Goal: Transaction & Acquisition: Purchase product/service

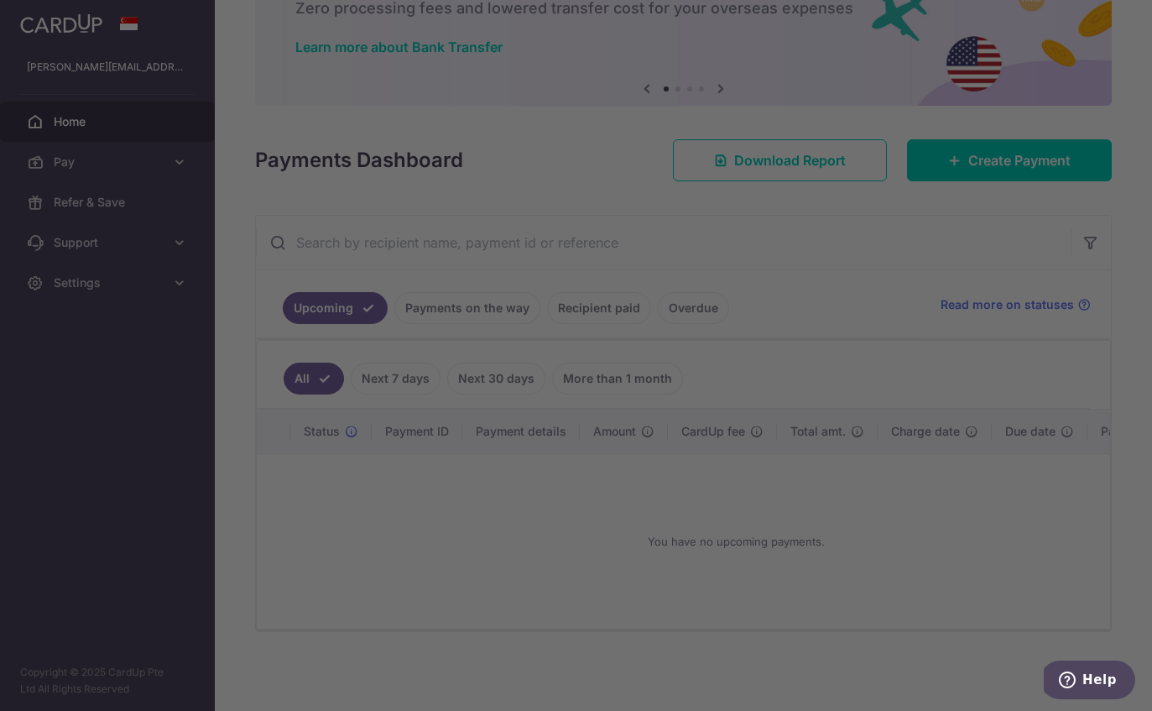
scroll to position [123, 0]
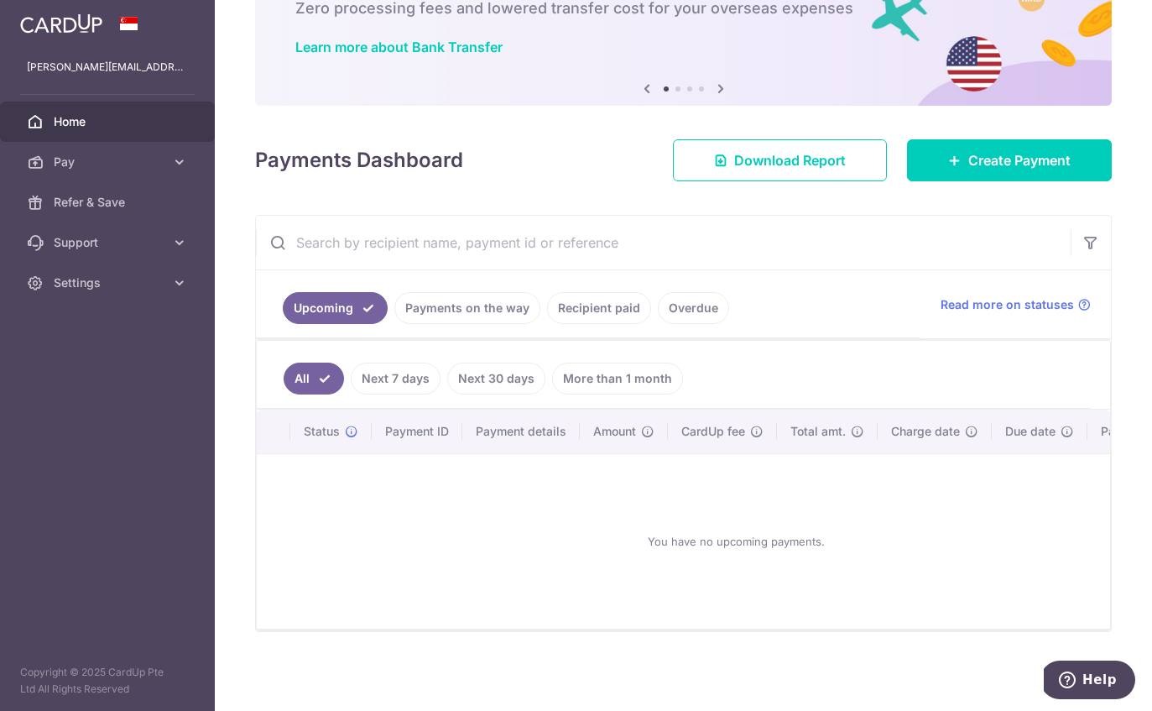
click at [987, 170] on span "Create Payment" at bounding box center [1020, 160] width 102 height 20
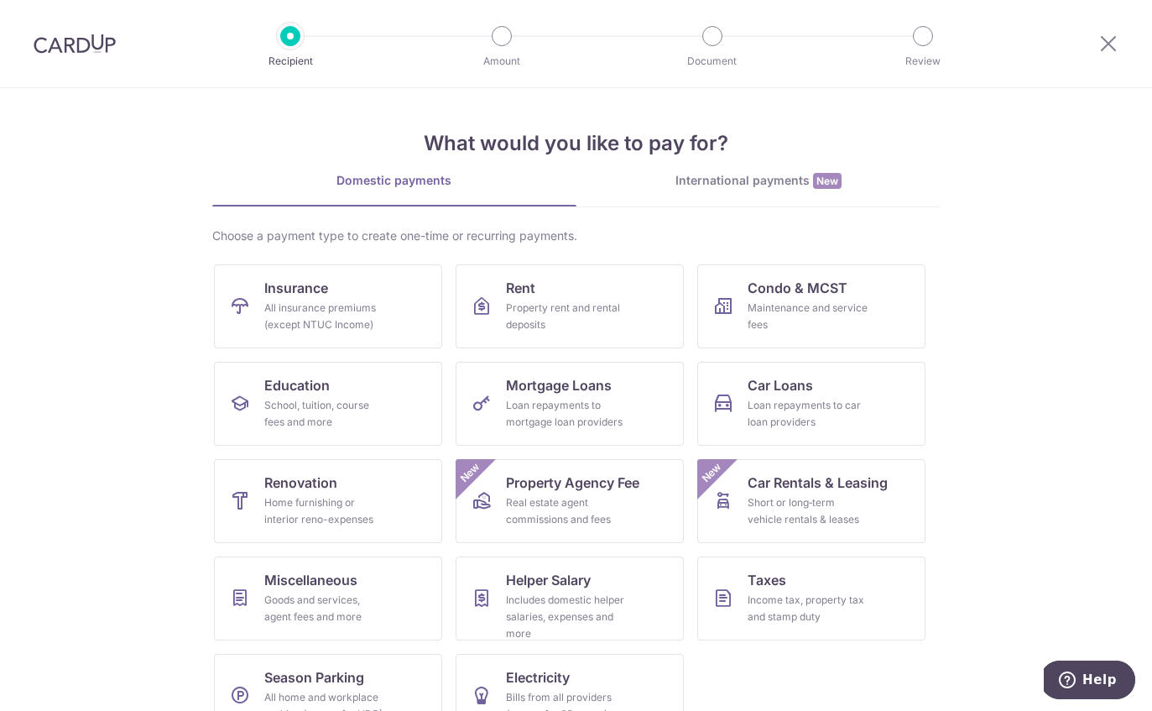
click at [1104, 53] on icon at bounding box center [1109, 43] width 20 height 21
click at [1116, 39] on icon at bounding box center [1109, 43] width 20 height 21
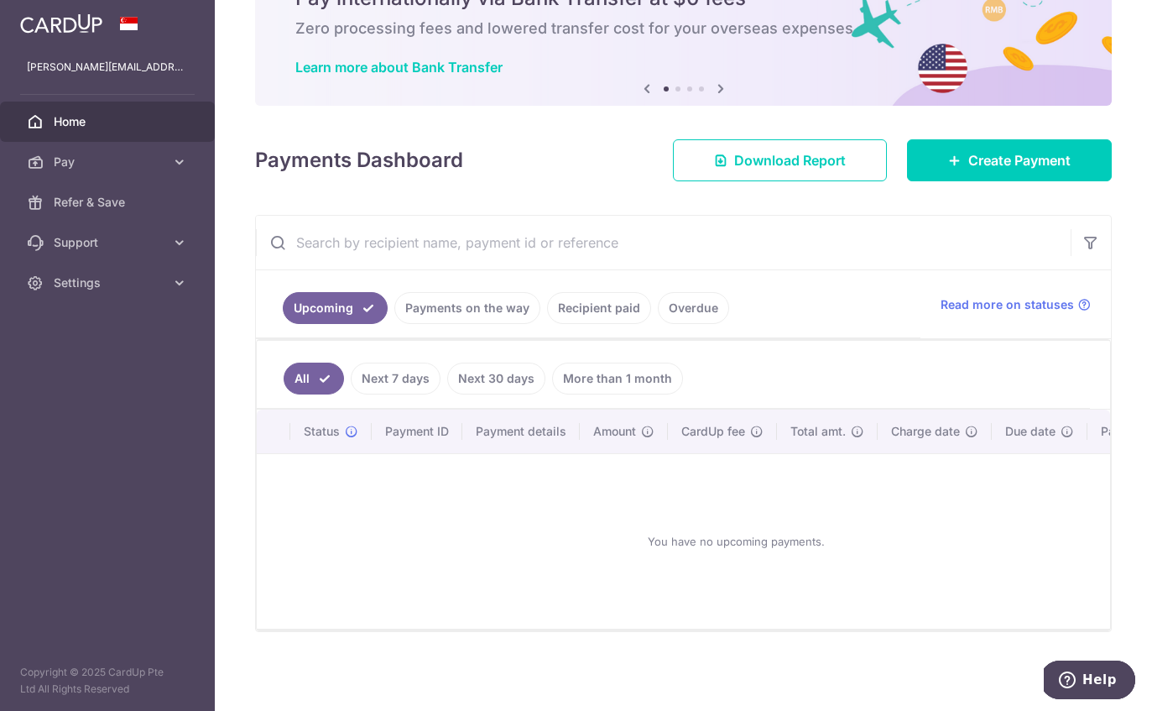
scroll to position [103, 0]
click at [1069, 170] on span "Create Payment" at bounding box center [1020, 160] width 102 height 20
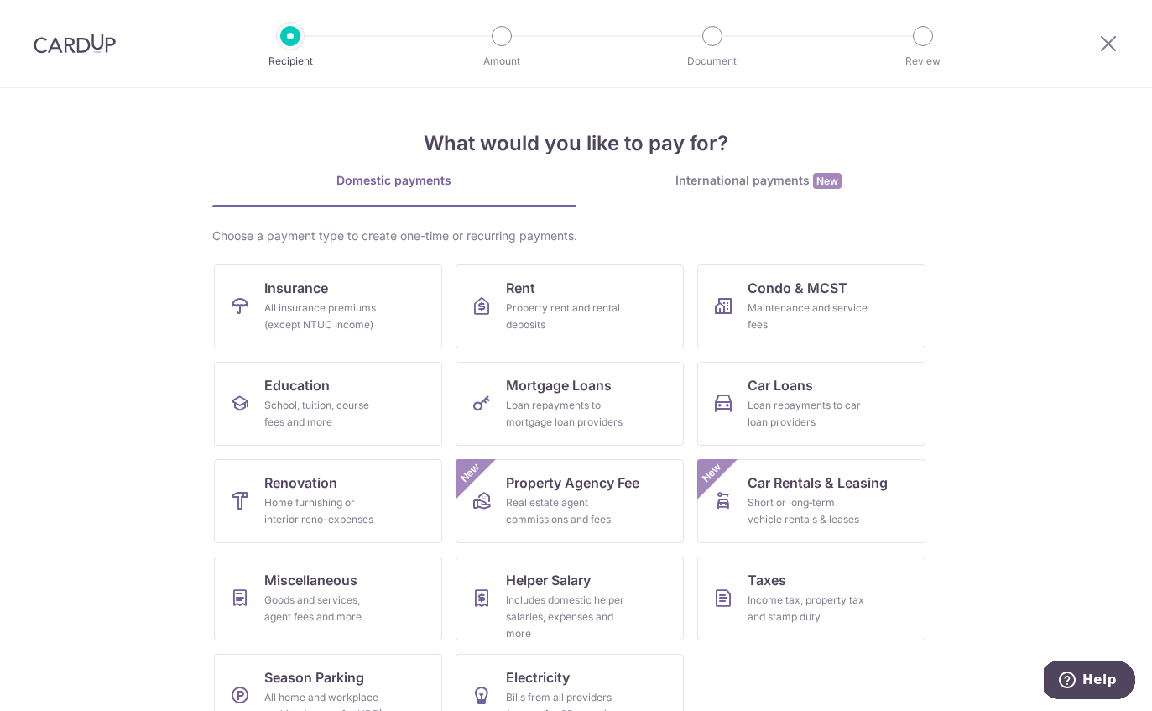
click at [259, 492] on link "Renovation Home furnishing or interior reno-expenses" at bounding box center [328, 501] width 228 height 84
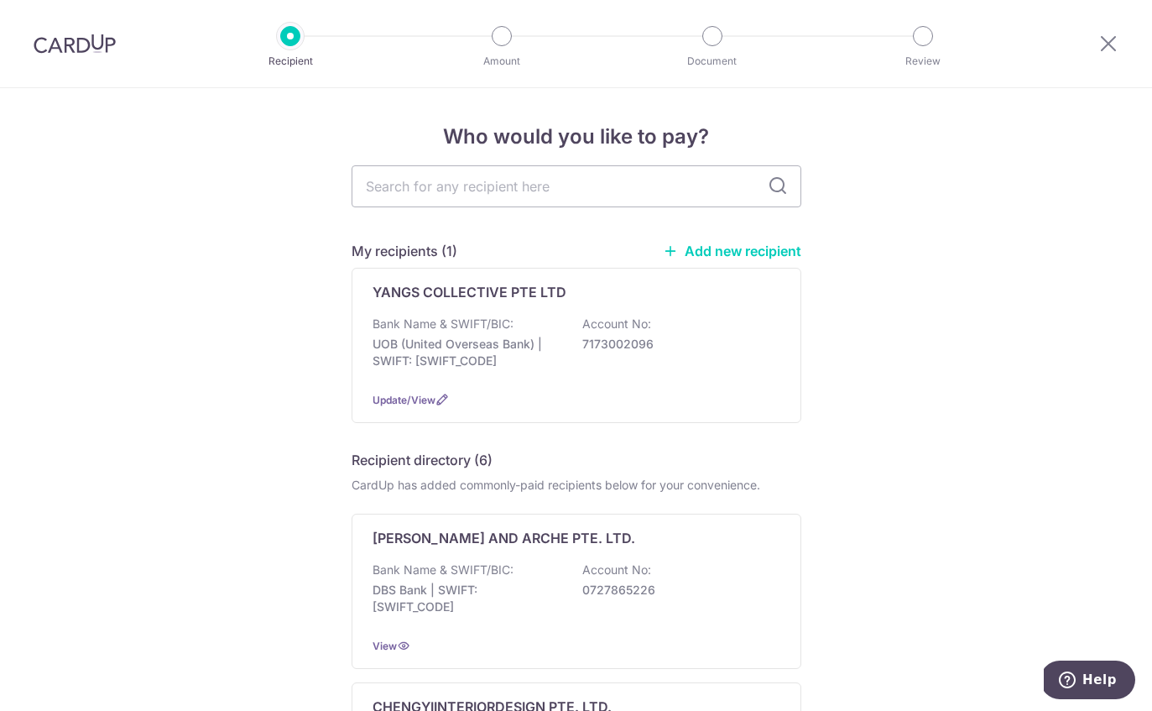
click at [754, 378] on div "Bank Name & SWIFT/BIC: UOB (United Overseas Bank) | SWIFT: UOVBSGSGXXX Account …" at bounding box center [577, 347] width 408 height 62
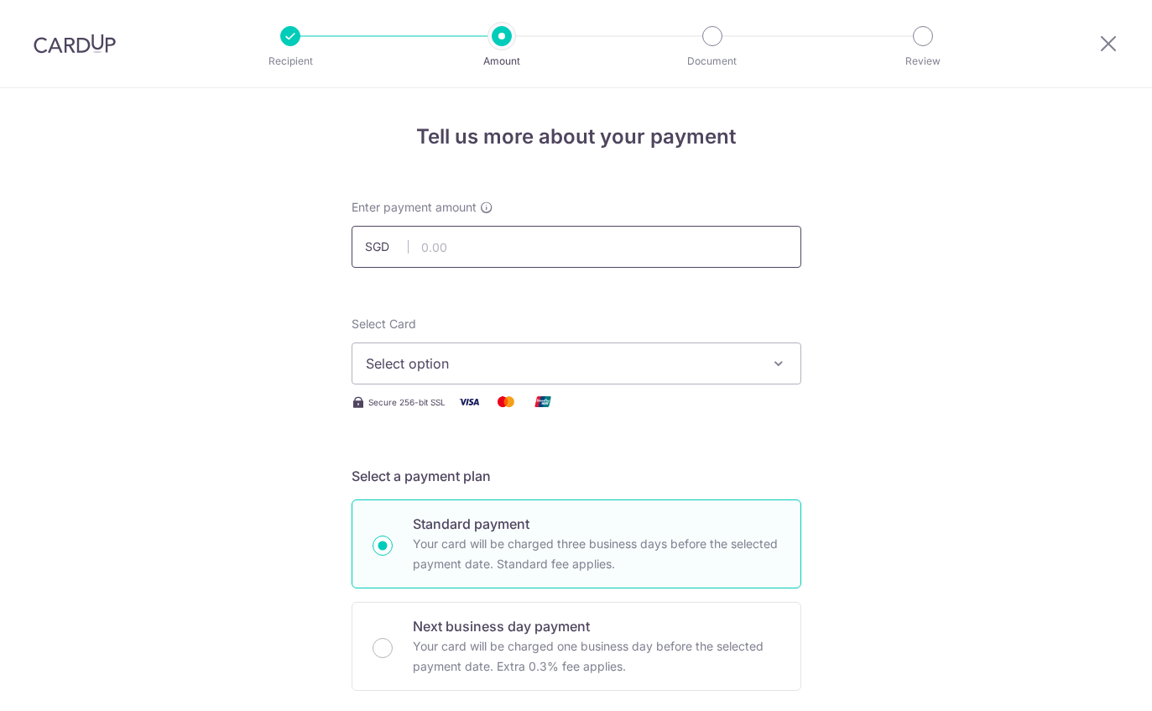
click at [775, 268] on input "text" at bounding box center [577, 247] width 450 height 42
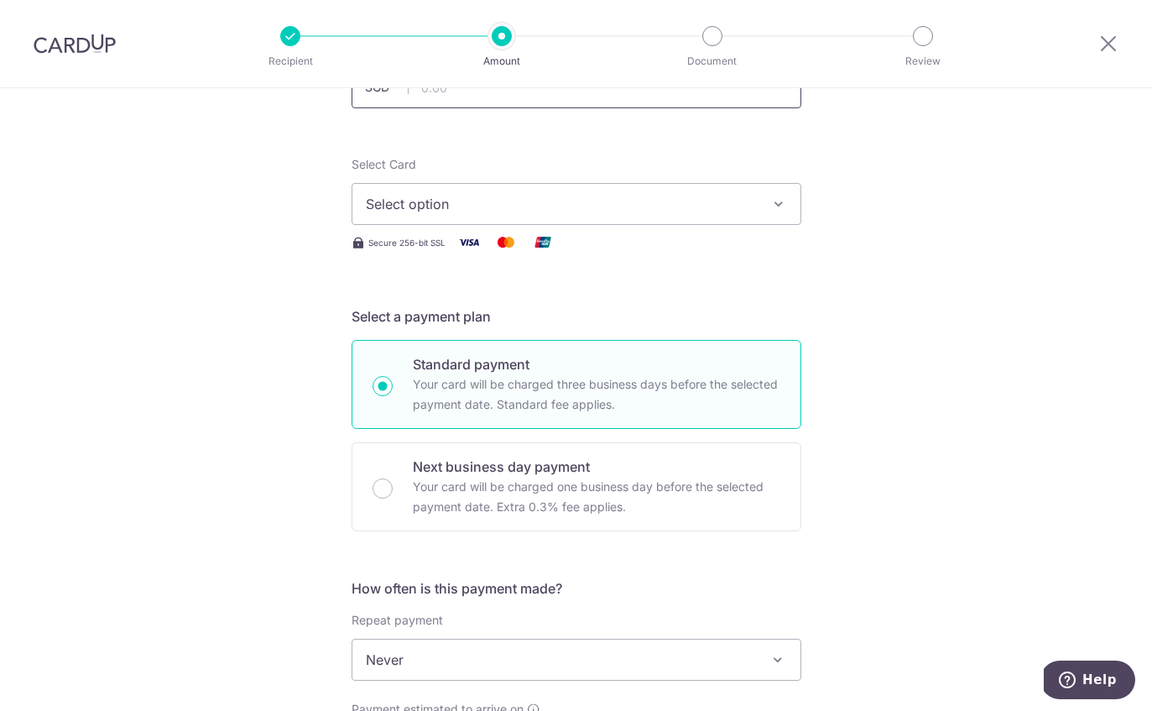
scroll to position [165, 0]
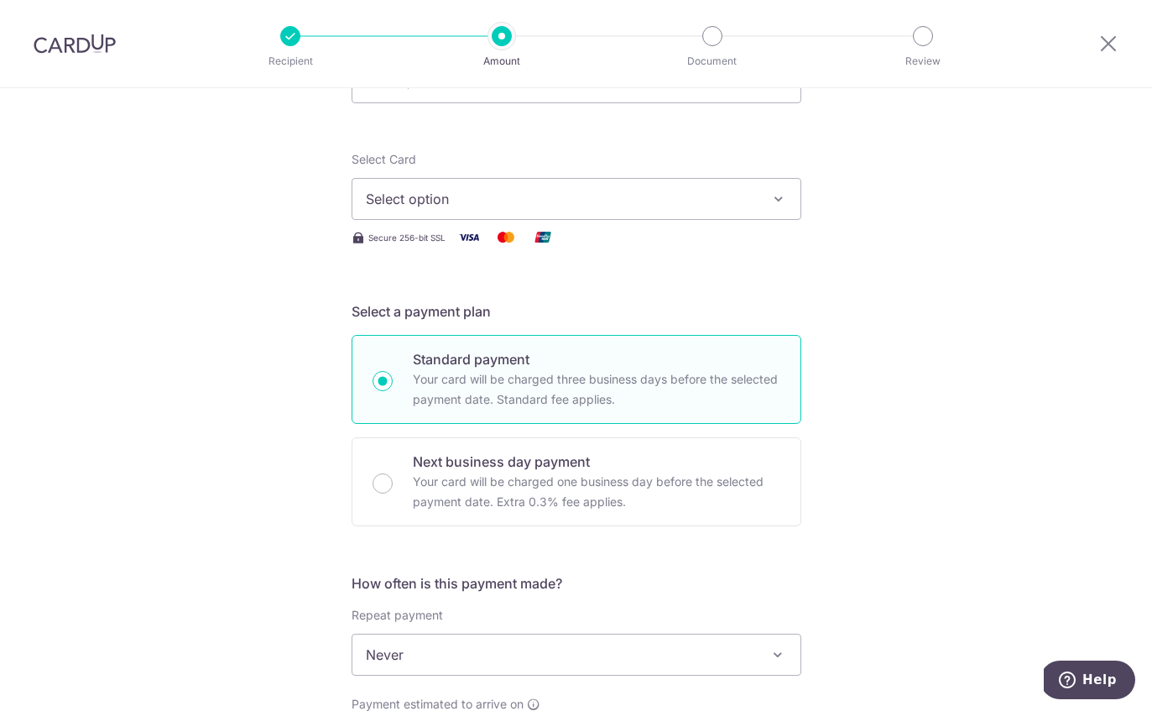
click at [764, 199] on button "Select option" at bounding box center [577, 199] width 450 height 42
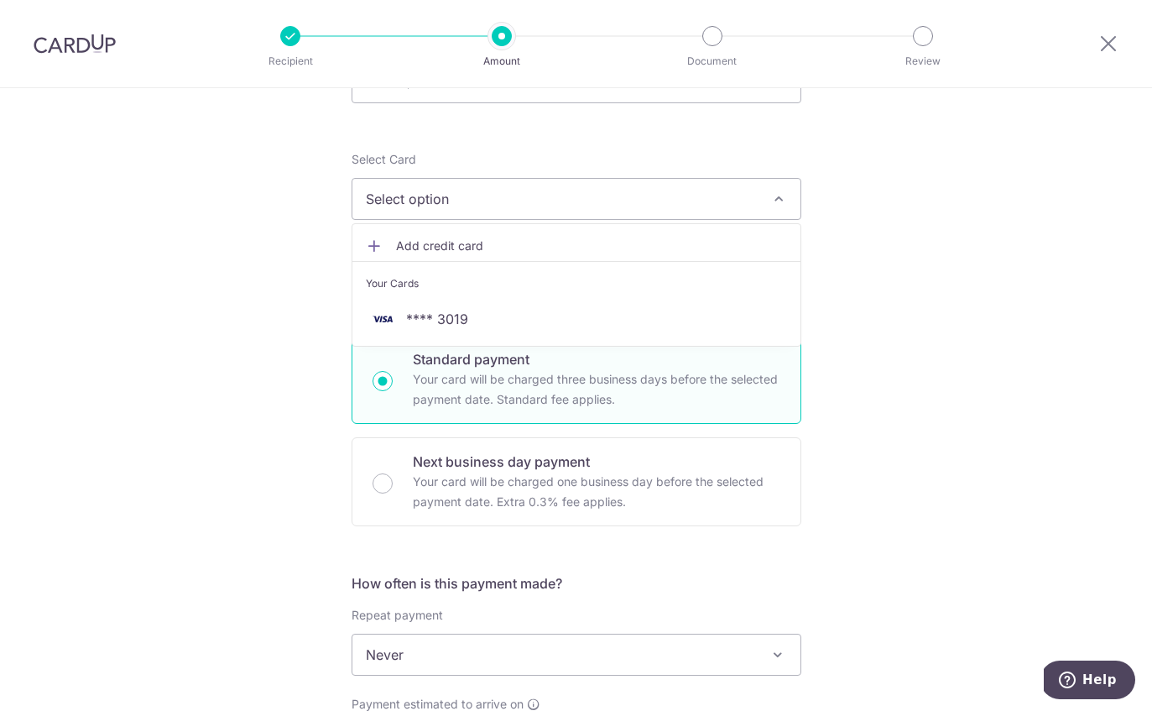
click at [741, 329] on span "**** 3019" at bounding box center [576, 319] width 421 height 20
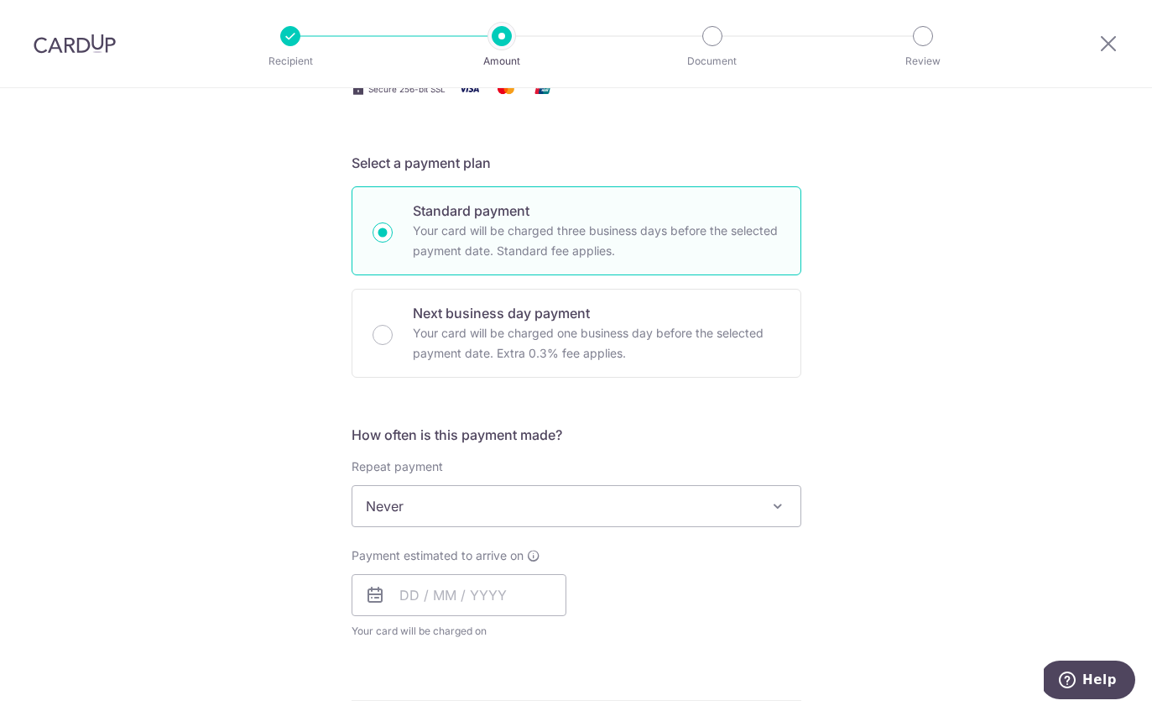
scroll to position [315, 0]
click at [770, 555] on div "Payment estimated to arrive on Your card will be charged on for the first payme…" at bounding box center [577, 592] width 470 height 92
click at [782, 506] on span at bounding box center [778, 504] width 20 height 20
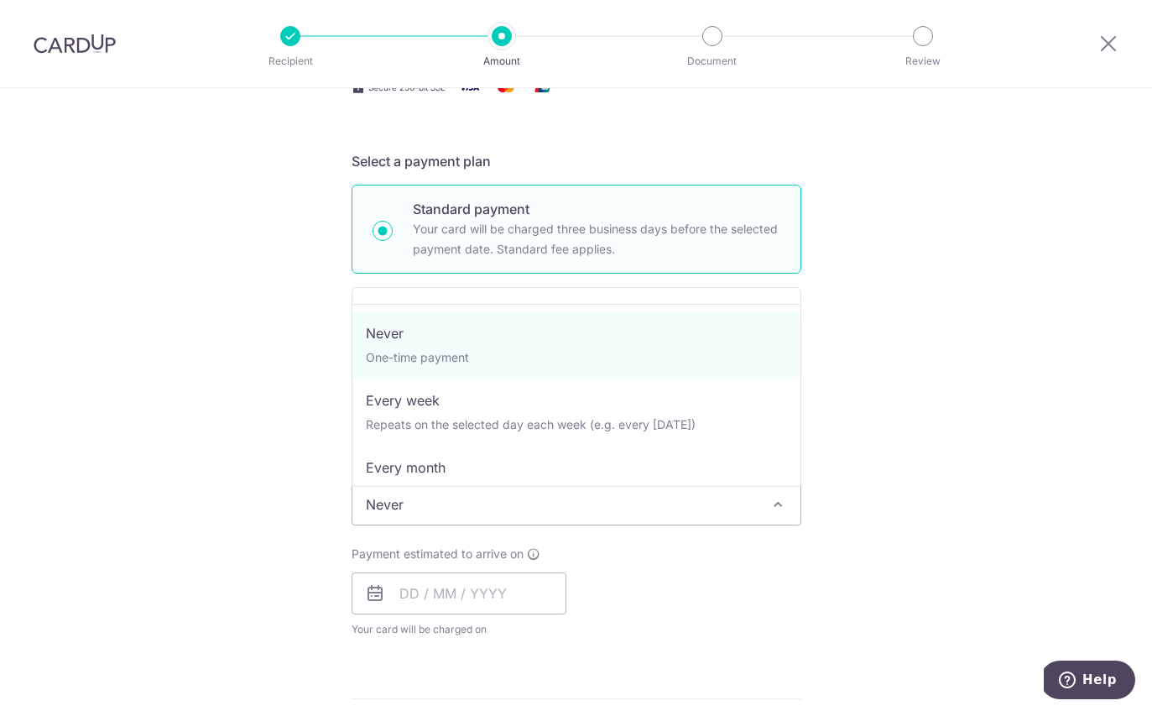
click at [890, 395] on div "Tell us more about your payment Enter payment amount SGD Select Card **** 3019 …" at bounding box center [576, 588] width 1152 height 1631
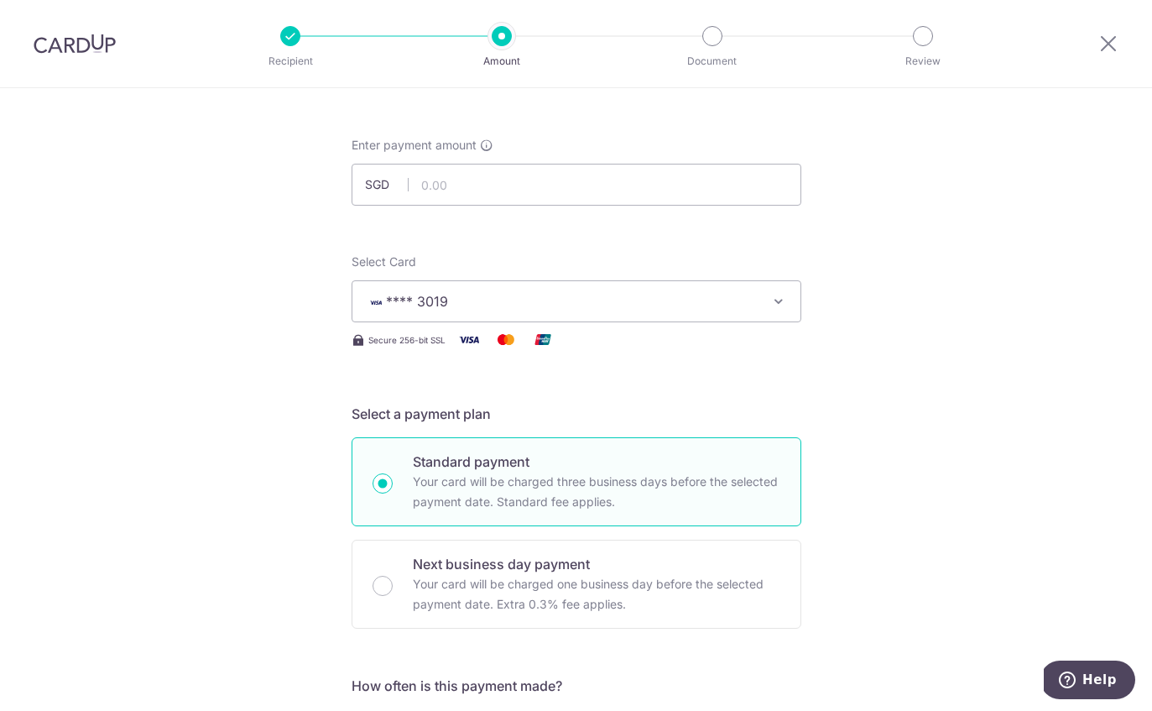
scroll to position [58, 0]
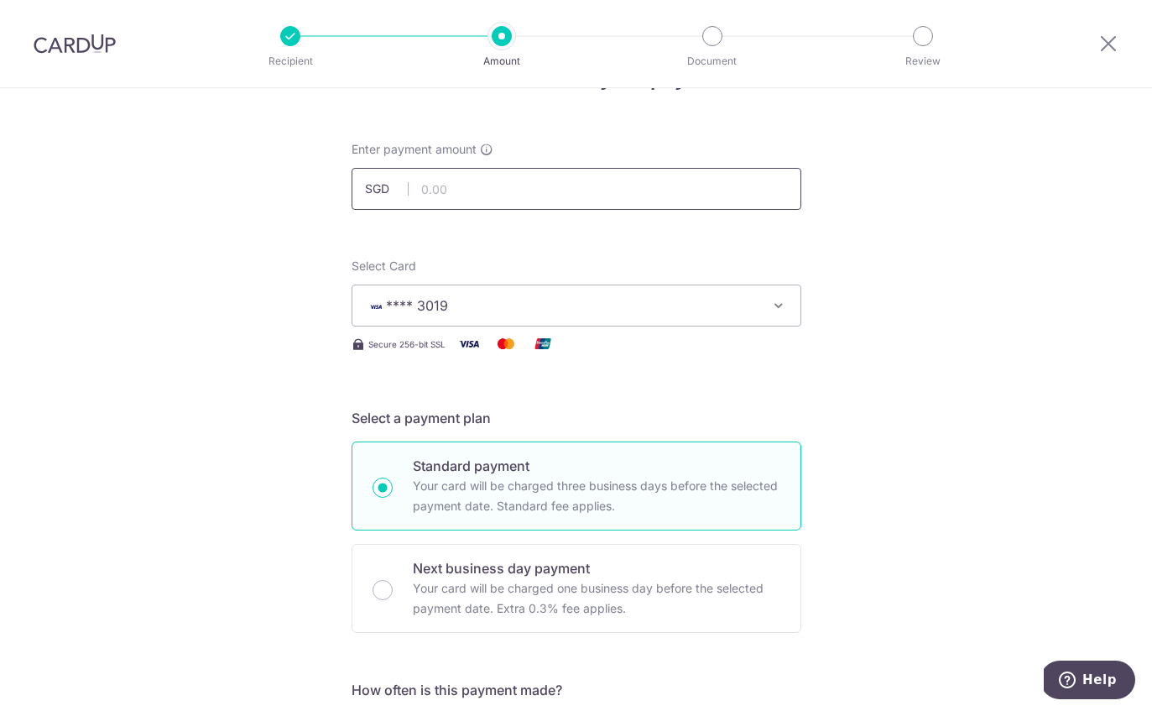
click at [778, 184] on input "text" at bounding box center [577, 189] width 450 height 42
click at [488, 206] on input "174,000.00" at bounding box center [577, 189] width 450 height 42
type input "17,400.00"
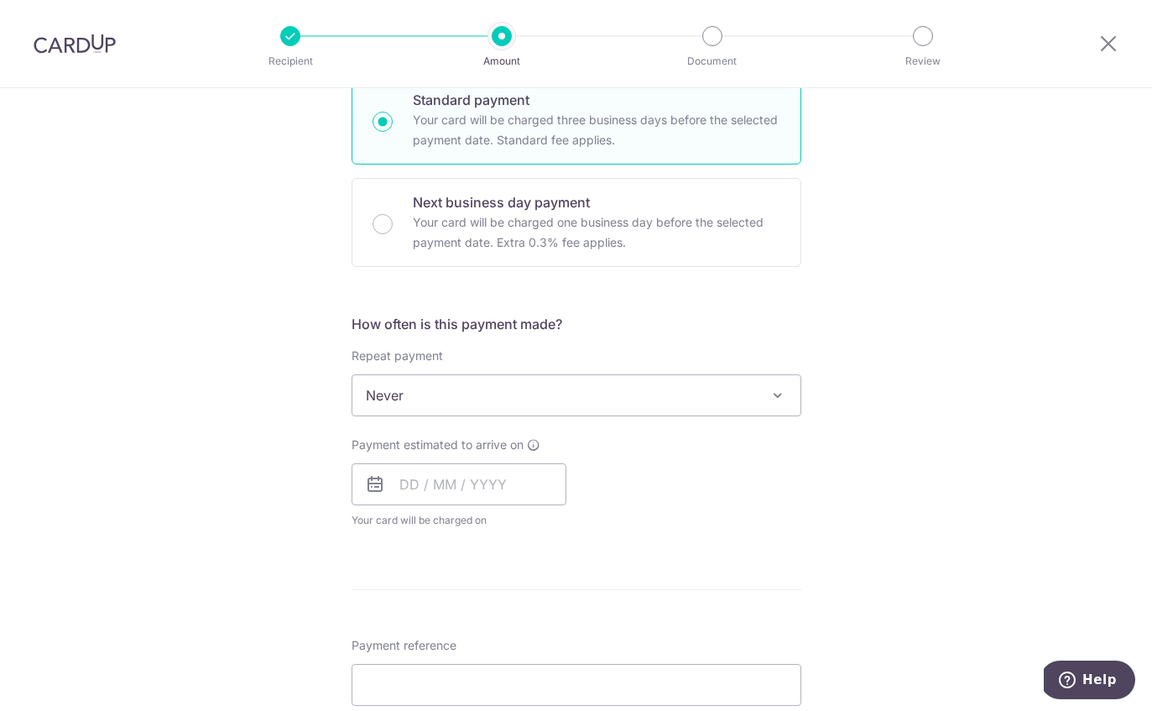
scroll to position [426, 0]
click at [415, 490] on input "text" at bounding box center [459, 482] width 215 height 42
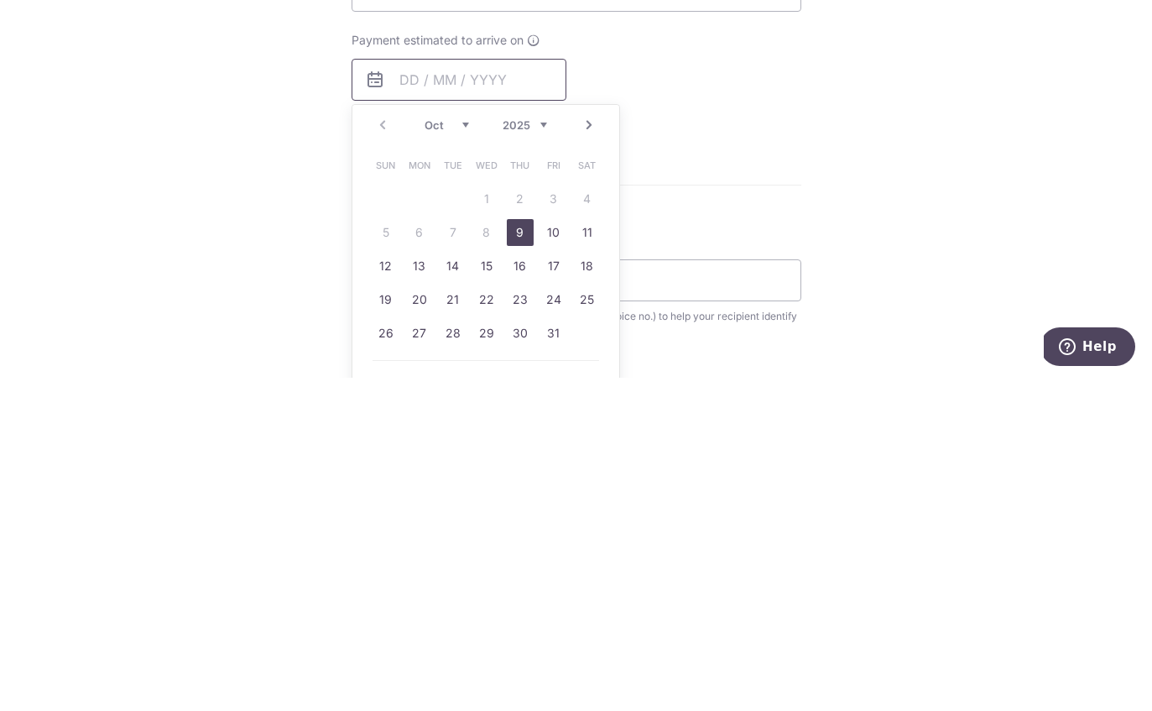
scroll to position [501, 0]
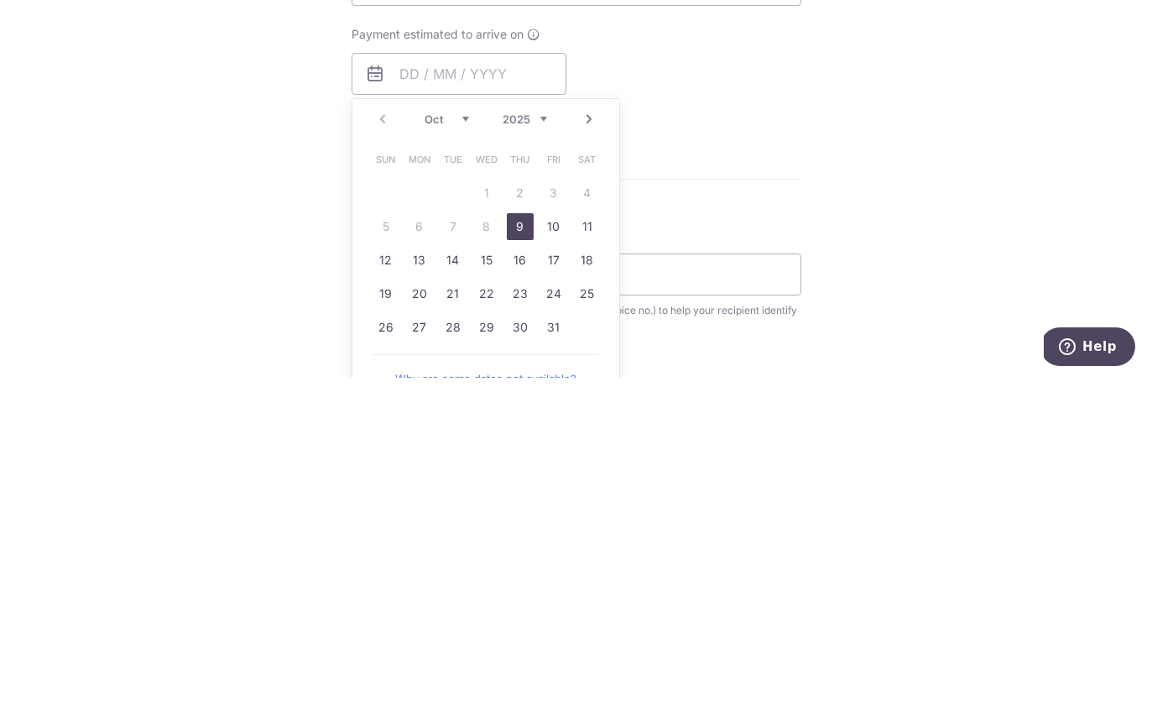
click at [518, 546] on link "9" at bounding box center [520, 559] width 27 height 27
type input "[DATE]"
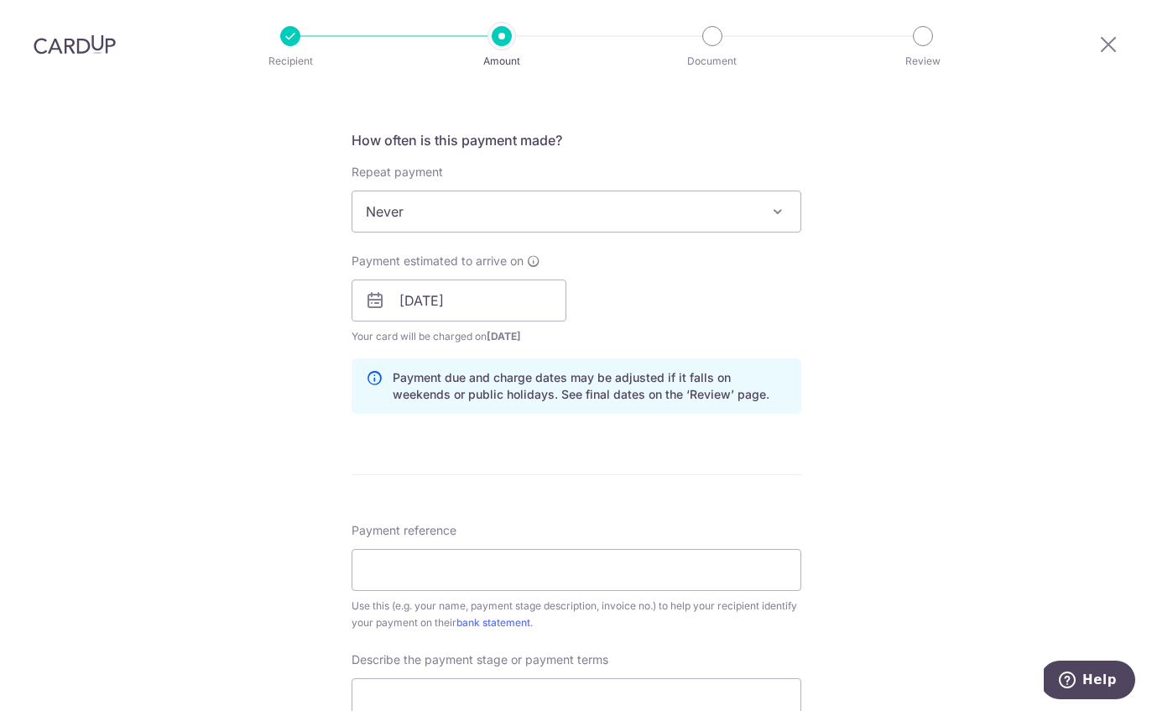
scroll to position [610, 0]
click at [382, 546] on input "Payment reference" at bounding box center [577, 567] width 450 height 42
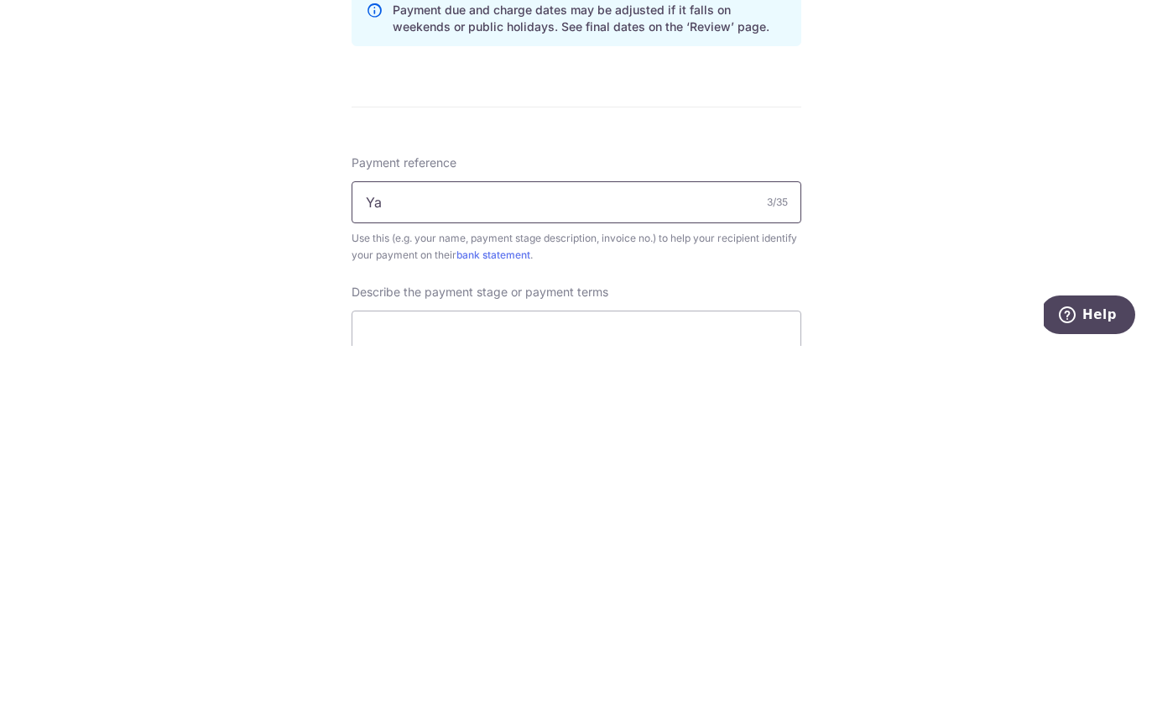
type input "Y"
type input "I"
type input "Renovation 40%"
click at [229, 174] on div "Tell us more about your payment Enter payment amount SGD 17,400.00 17400.00 Sel…" at bounding box center [576, 328] width 1152 height 1700
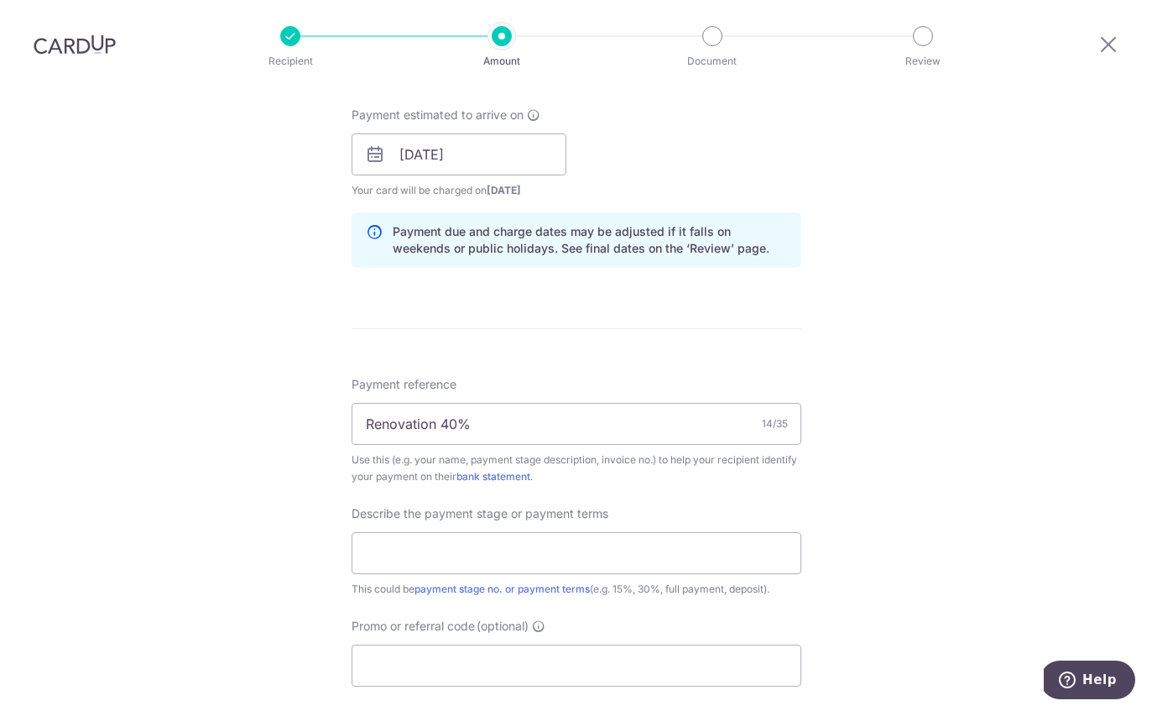
scroll to position [755, 0]
click at [386, 531] on input "text" at bounding box center [577, 552] width 450 height 42
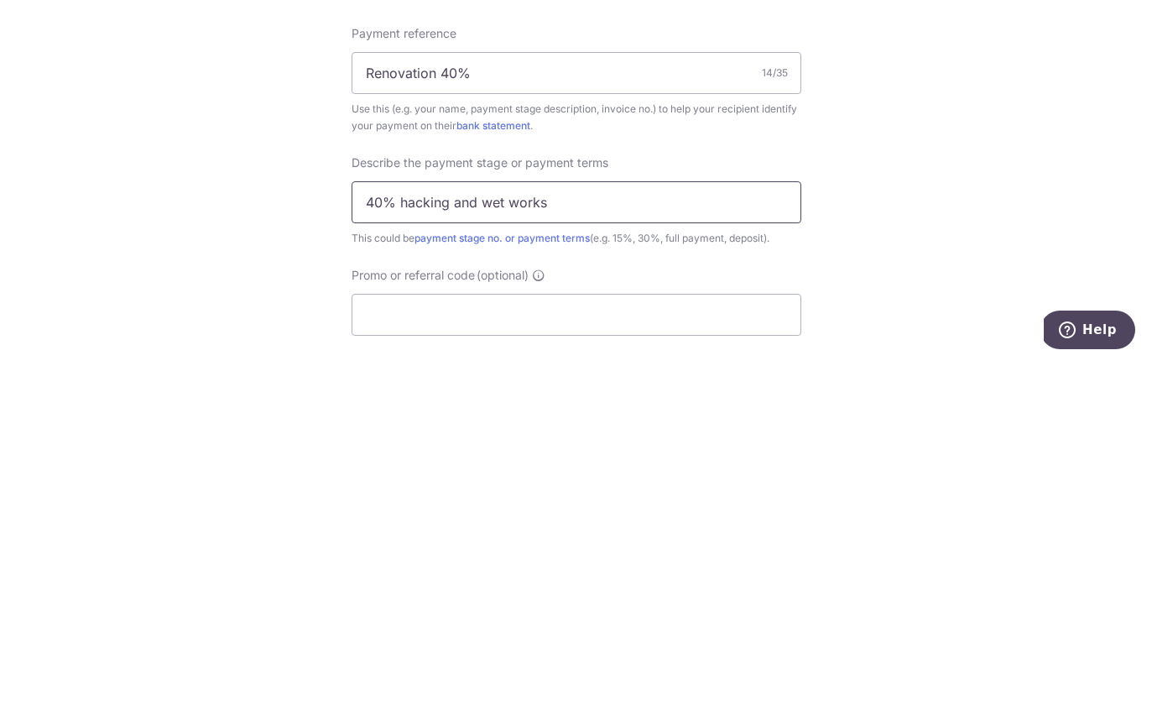
type input "40% hacking and wet works"
click at [1024, 243] on div "Tell us more about your payment Enter payment amount SGD 17,400.00 17400.00 Sel…" at bounding box center [576, 184] width 1152 height 1700
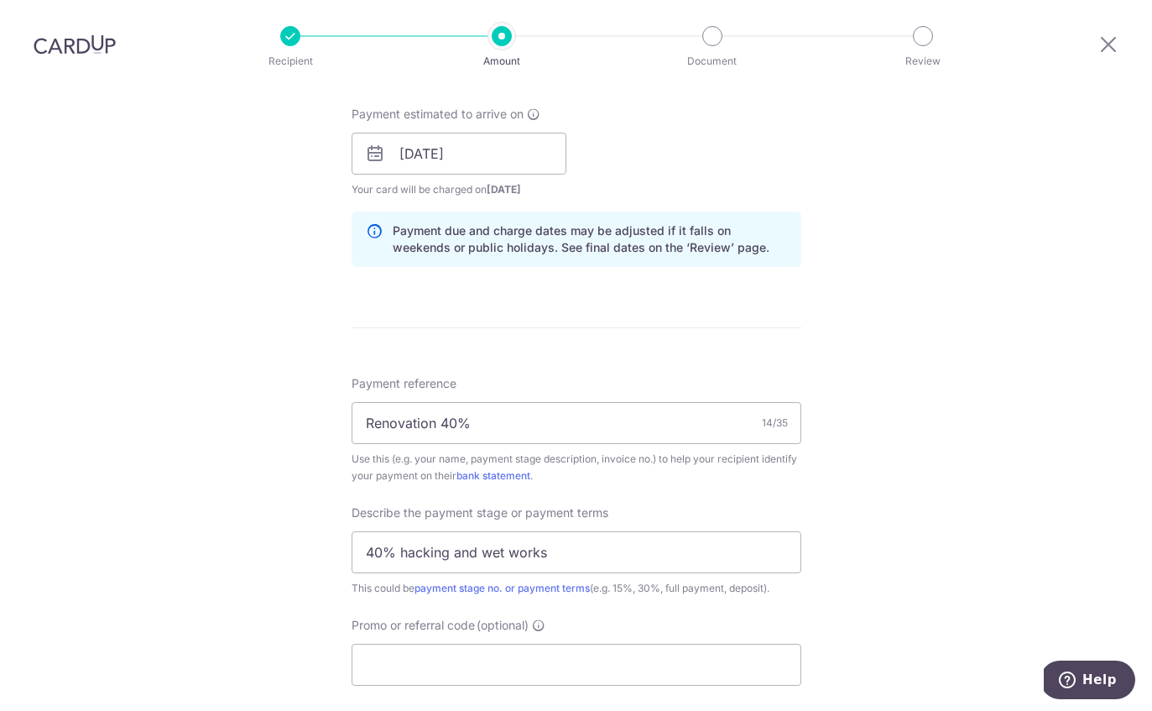
scroll to position [756, 0]
click at [666, 642] on input "Promo or referral code (optional)" at bounding box center [577, 663] width 450 height 42
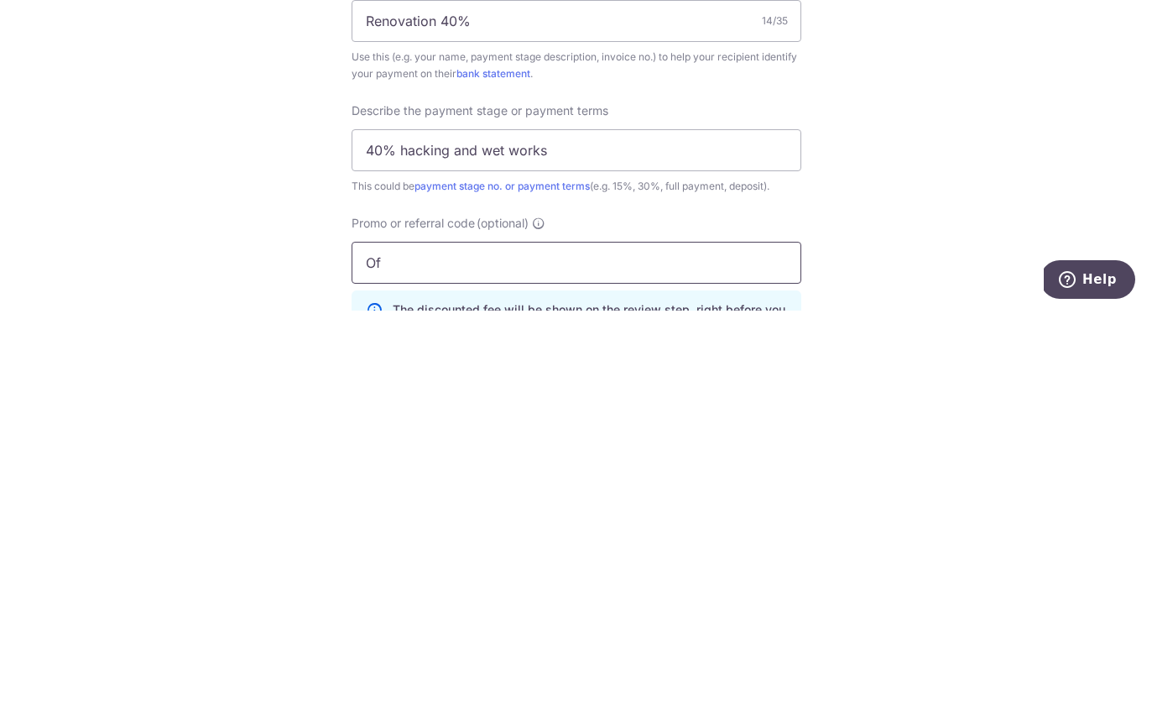
type input "O"
type input "OFF225"
click at [268, 170] on div "Tell us more about your payment Enter payment amount SGD 17,400.00 17400.00 Sel…" at bounding box center [576, 219] width 1152 height 1775
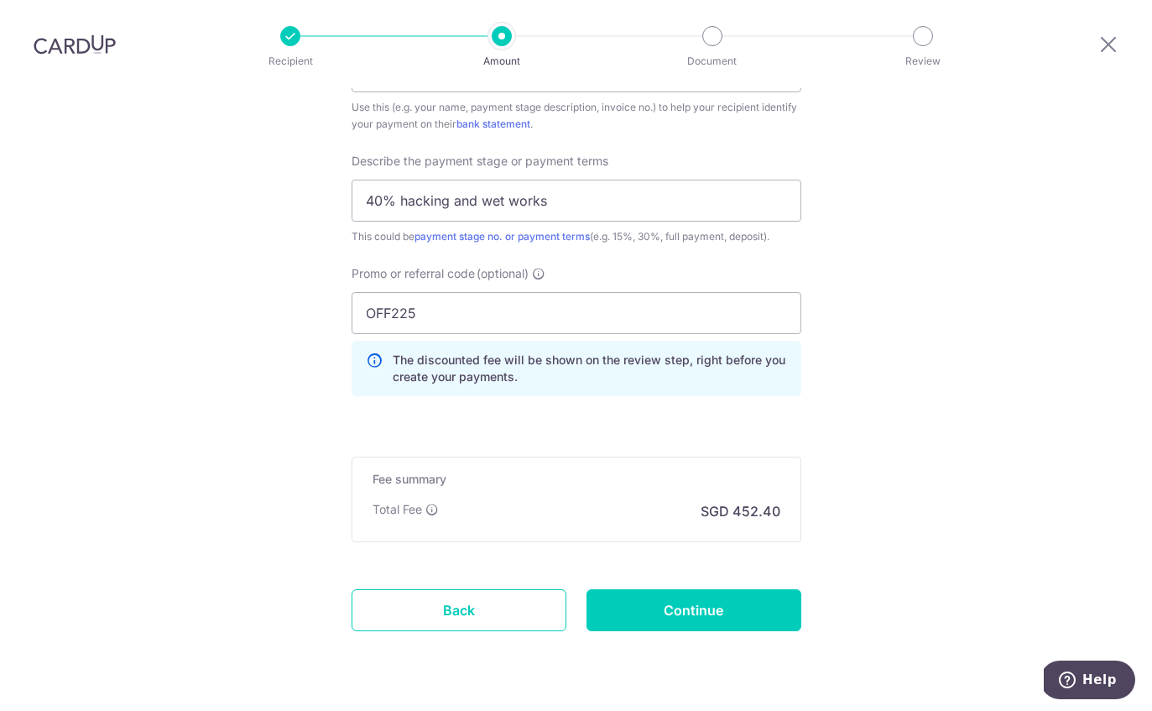
scroll to position [1105, 0]
click at [786, 590] on input "Continue" at bounding box center [694, 611] width 215 height 42
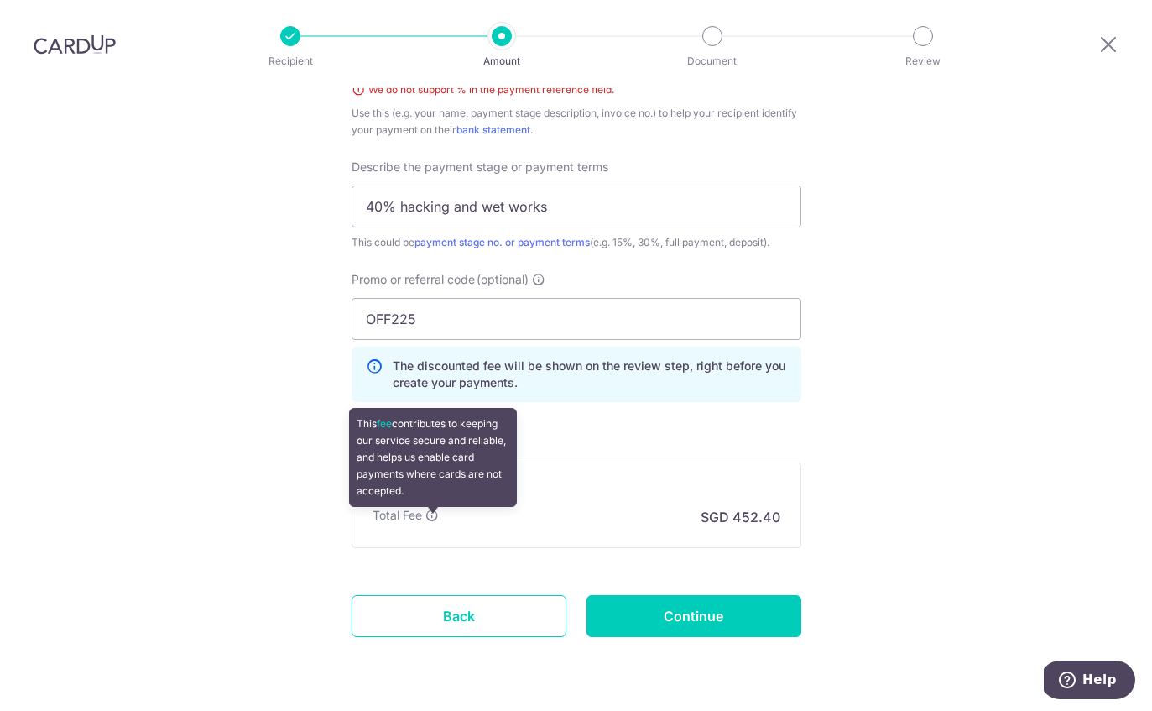
click at [640, 462] on div "Fee summary Base fee $ 452.40 Extend fee Next-day fee Total Fee This fee contri…" at bounding box center [577, 505] width 450 height 86
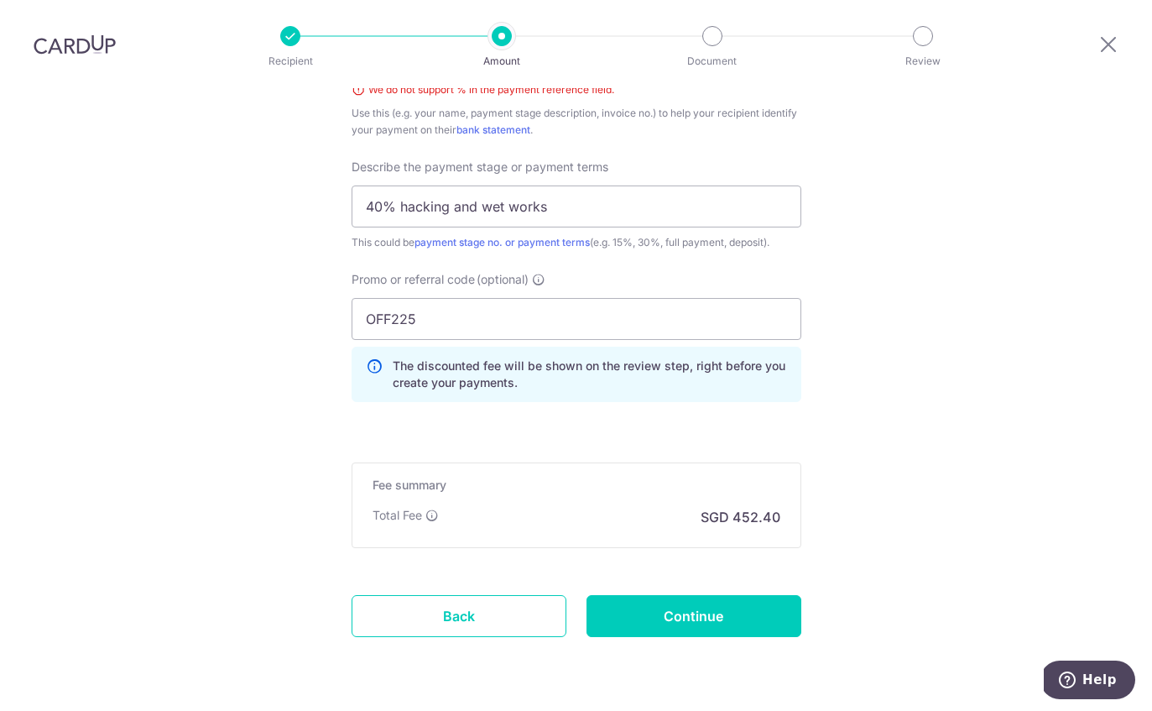
click at [721, 595] on input "Continue" at bounding box center [694, 616] width 215 height 42
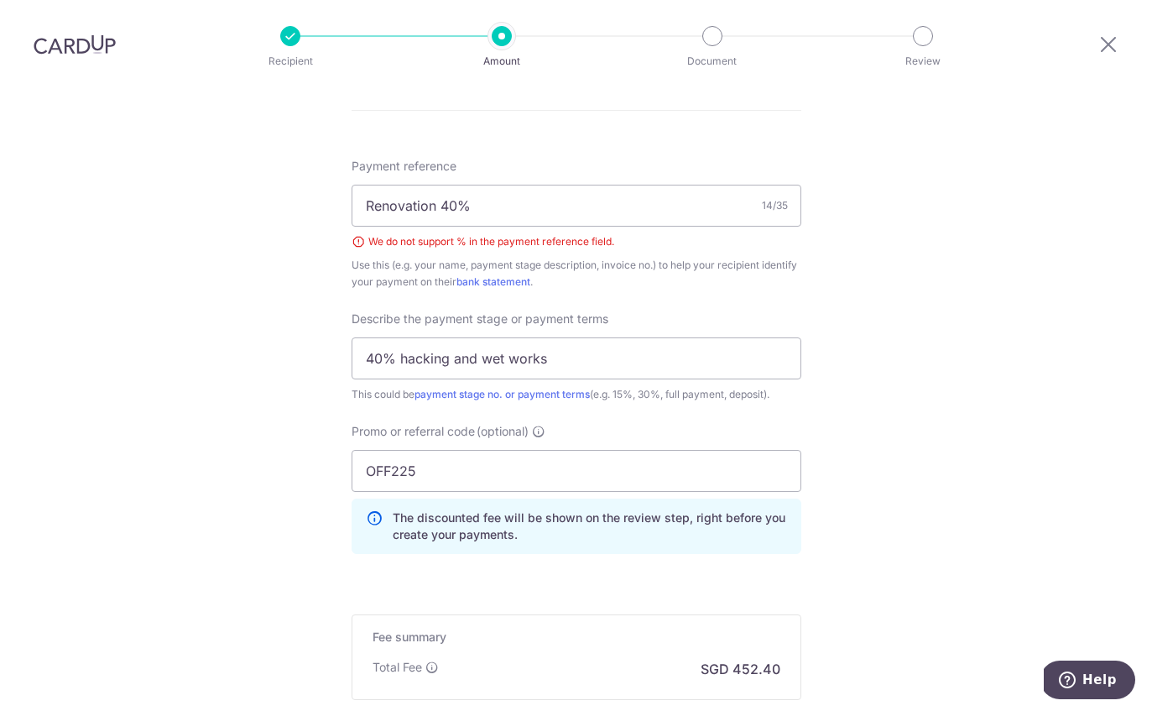
scroll to position [962, 0]
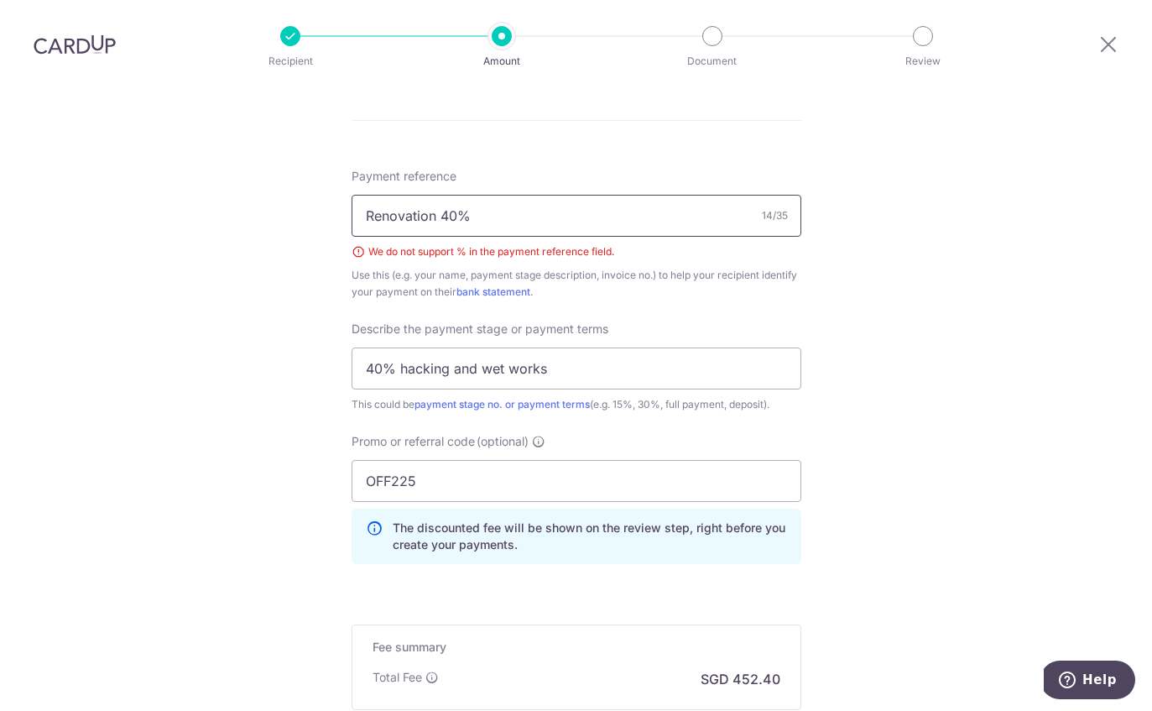
click at [541, 195] on input "Renovation 40%" at bounding box center [577, 216] width 450 height 42
type input "Renovation 40 percent"
click at [1067, 261] on div "Tell us more about your payment Enter payment amount SGD 17,400.00 17400.00 Sel…" at bounding box center [576, 25] width 1152 height 1799
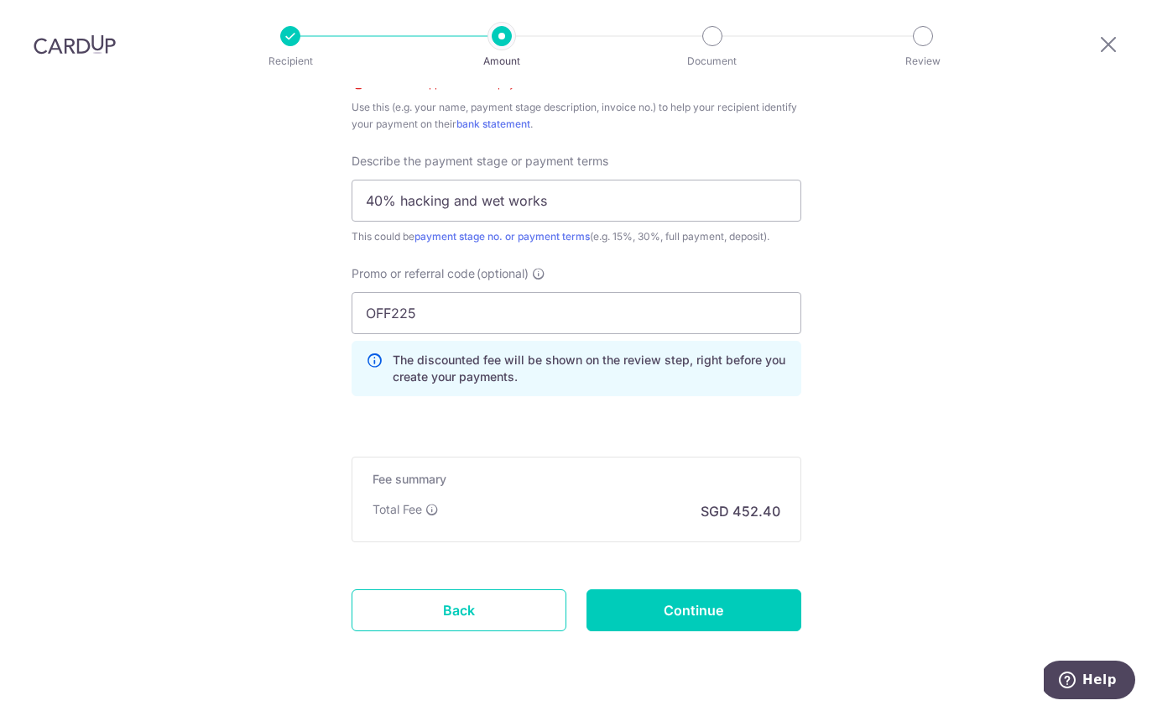
scroll to position [1129, 0]
click at [760, 590] on input "Continue" at bounding box center [694, 611] width 215 height 42
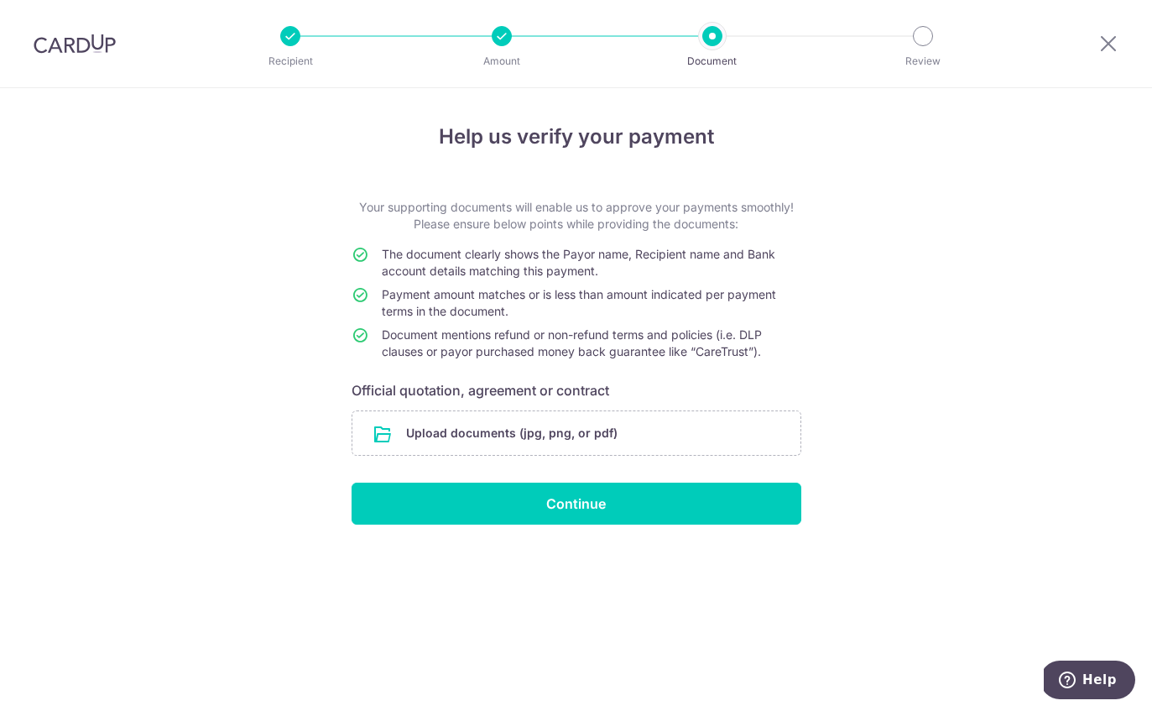
click at [679, 449] on input "file" at bounding box center [577, 433] width 448 height 44
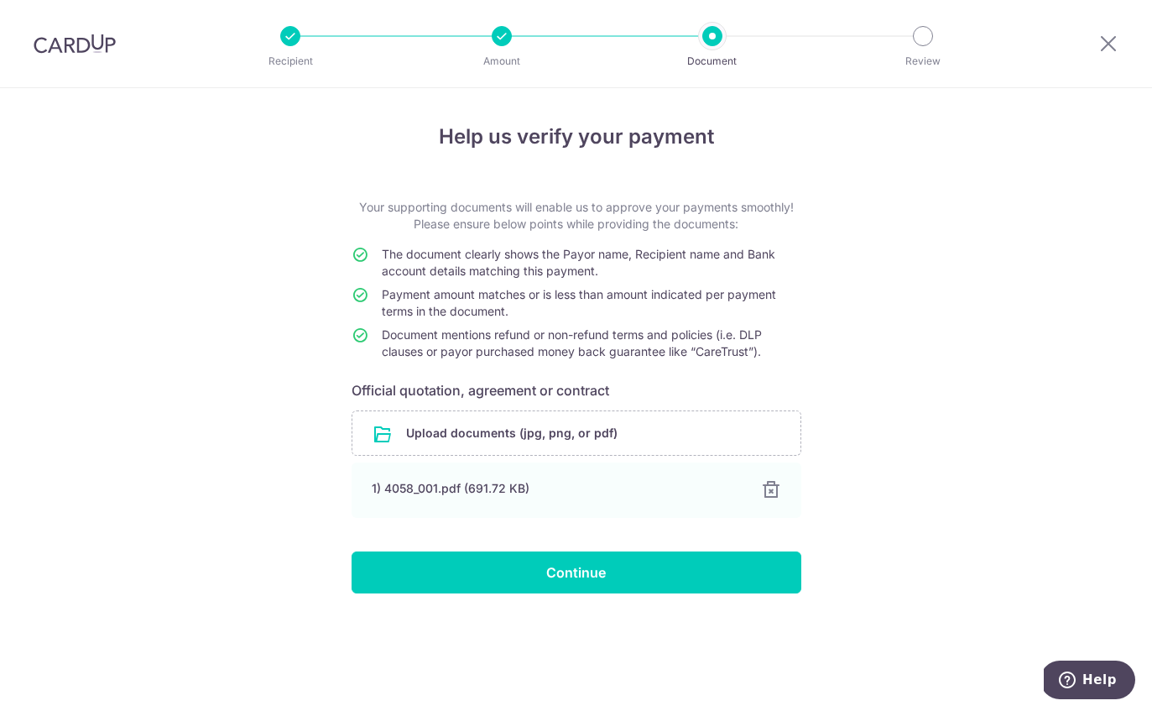
click at [645, 586] on input "Continue" at bounding box center [577, 572] width 450 height 42
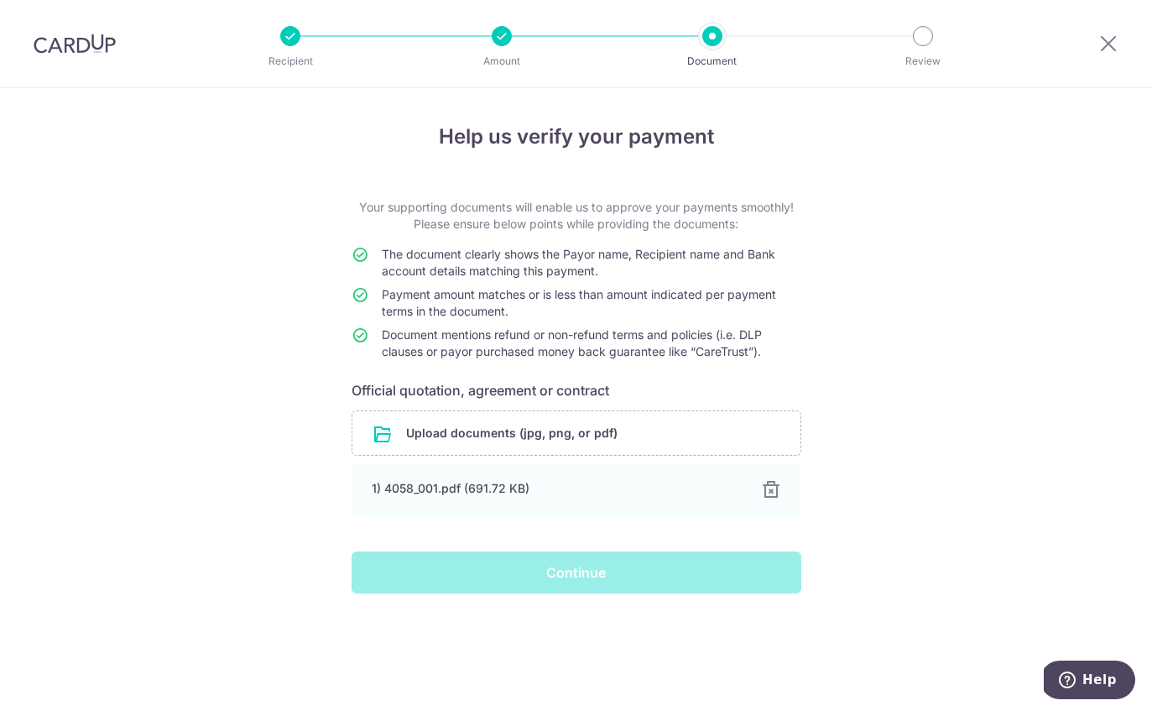
click at [614, 570] on div "Continue" at bounding box center [577, 572] width 470 height 42
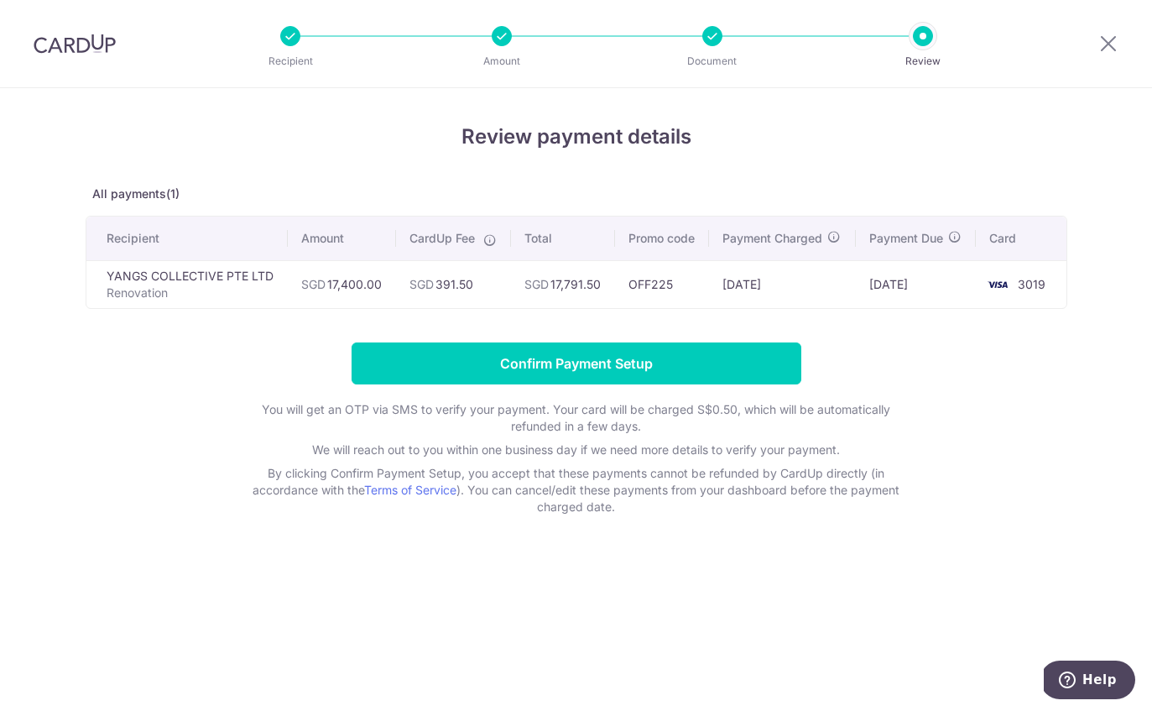
click at [712, 356] on input "Confirm Payment Setup" at bounding box center [577, 363] width 450 height 42
